Goal: Task Accomplishment & Management: Use online tool/utility

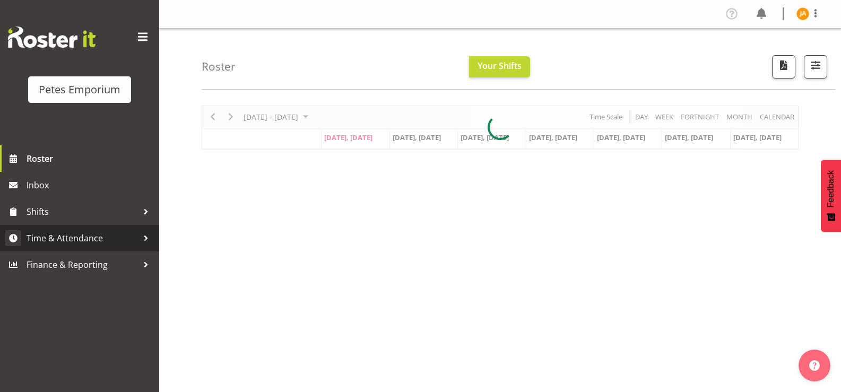
click at [90, 240] on span "Time & Attendance" at bounding box center [82, 238] width 111 height 16
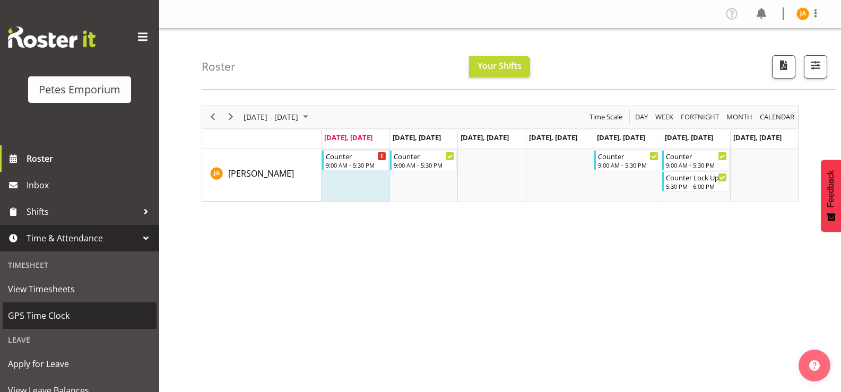
click at [53, 317] on span "GPS Time Clock" at bounding box center [79, 316] width 143 height 16
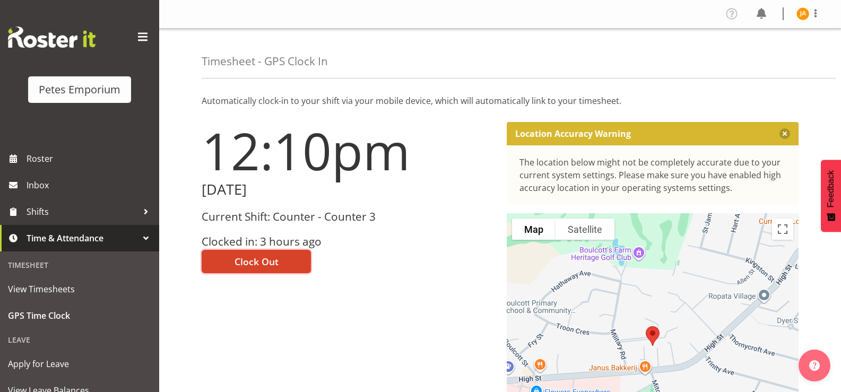
click at [275, 262] on span "Clock Out" at bounding box center [257, 262] width 44 height 14
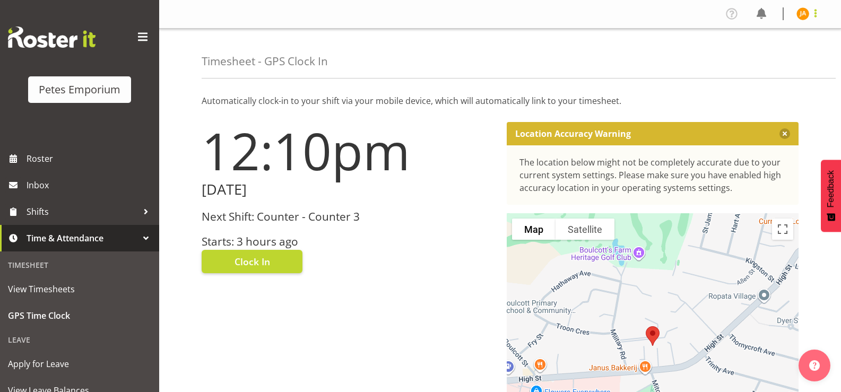
click at [815, 13] on span at bounding box center [815, 13] width 13 height 13
click at [771, 58] on link "Log Out" at bounding box center [771, 55] width 102 height 19
